Goal: Information Seeking & Learning: Learn about a topic

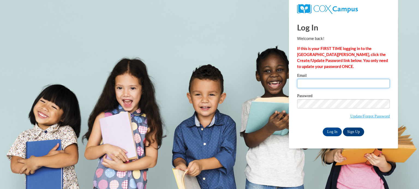
click at [342, 85] on input "Email" at bounding box center [343, 83] width 93 height 9
type input "nadia.jackson@gcpsk12.org"
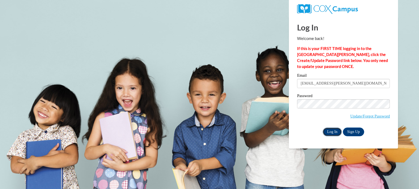
click at [334, 134] on input "Log In" at bounding box center [331, 132] width 19 height 9
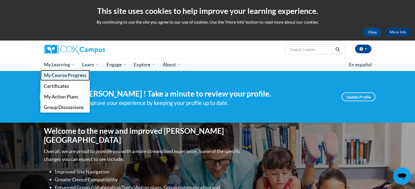
click at [60, 80] on link "My Course Progress" at bounding box center [65, 75] width 50 height 11
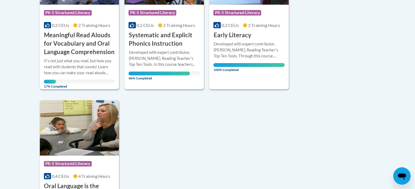
scroll to position [164, 0]
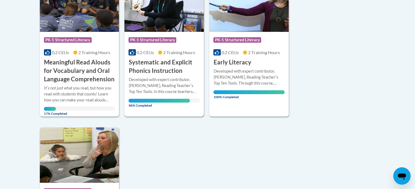
click at [158, 82] on div "Developed with expert contributor, Dr. Deborah Glaser, Reading Teacherʹs Top Te…" at bounding box center [163, 86] width 71 height 18
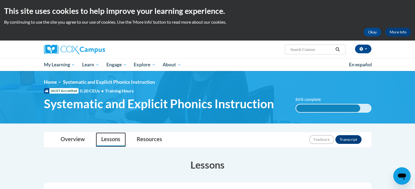
click at [103, 141] on link "Lessons" at bounding box center [111, 140] width 30 height 14
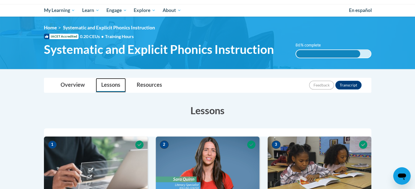
scroll to position [109, 0]
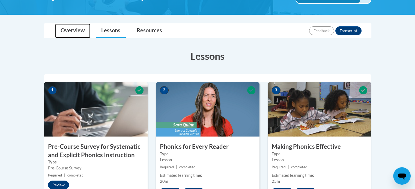
click at [77, 34] on link "Overview" at bounding box center [72, 31] width 35 height 14
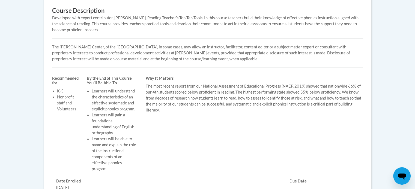
scroll to position [55, 0]
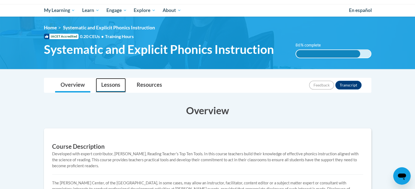
click at [115, 89] on link "Lessons" at bounding box center [111, 85] width 30 height 14
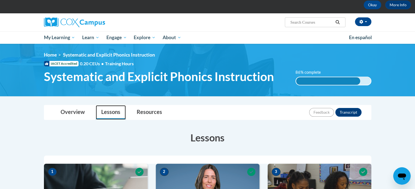
scroll to position [0, 0]
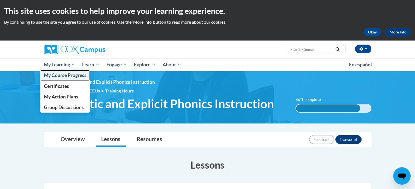
click at [50, 73] on span "My Course Progress" at bounding box center [65, 76] width 43 height 6
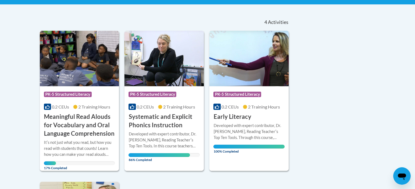
scroll to position [164, 0]
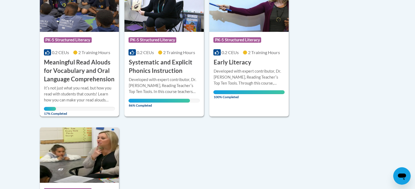
click at [103, 103] on div "Itʹs not just what you read, but how you read with students that counts! Learn …" at bounding box center [79, 94] width 71 height 18
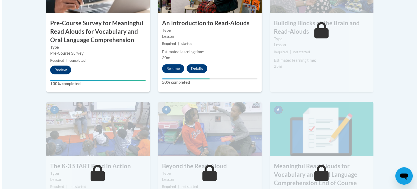
scroll to position [273, 0]
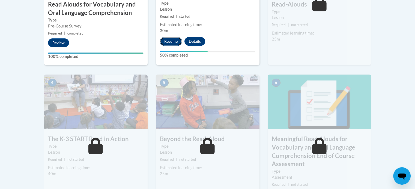
click at [174, 43] on button "Resume" at bounding box center [171, 41] width 22 height 9
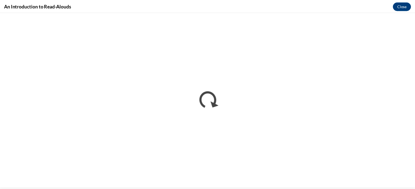
scroll to position [0, 0]
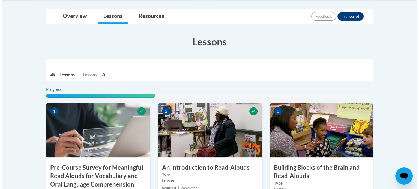
scroll to position [218, 0]
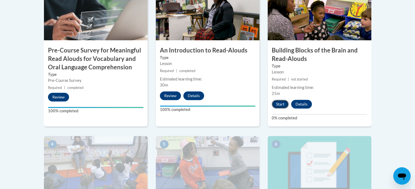
click at [280, 105] on button "Start" at bounding box center [279, 104] width 17 height 9
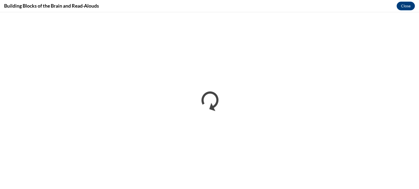
scroll to position [0, 0]
